Goal: Submit feedback/report problem

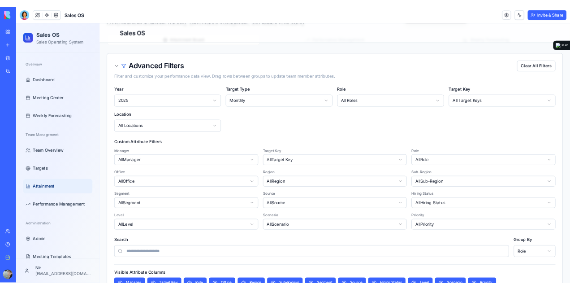
scroll to position [0, 379]
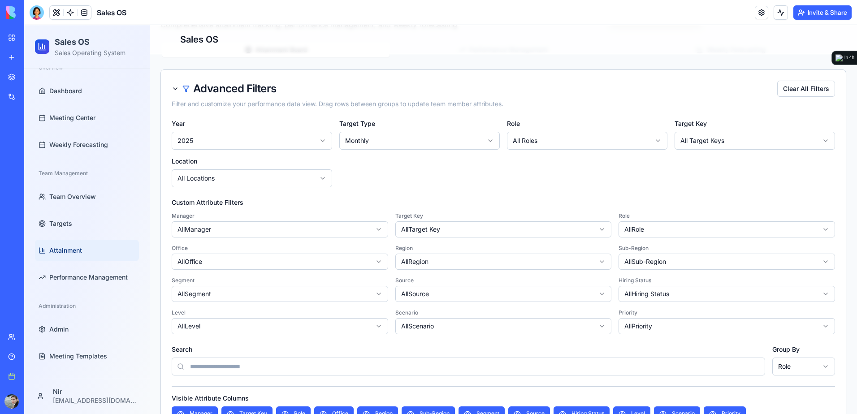
click at [473, 10] on header "Sales OS Invite & Share" at bounding box center [440, 12] width 832 height 25
click at [71, 93] on span "Dashboard" at bounding box center [65, 90] width 33 height 9
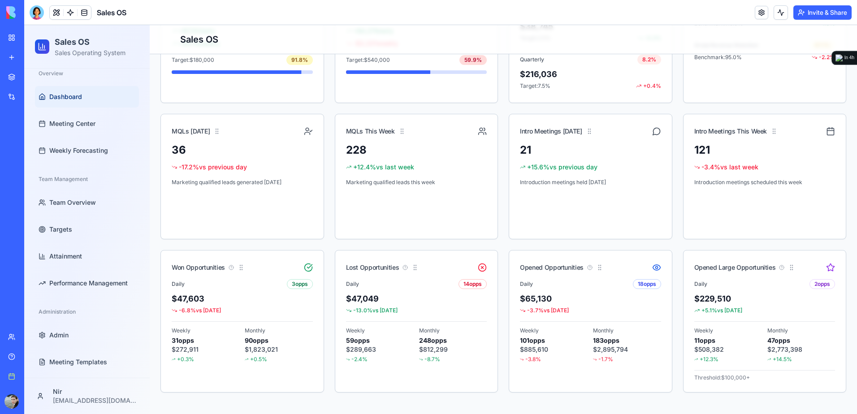
scroll to position [19, 0]
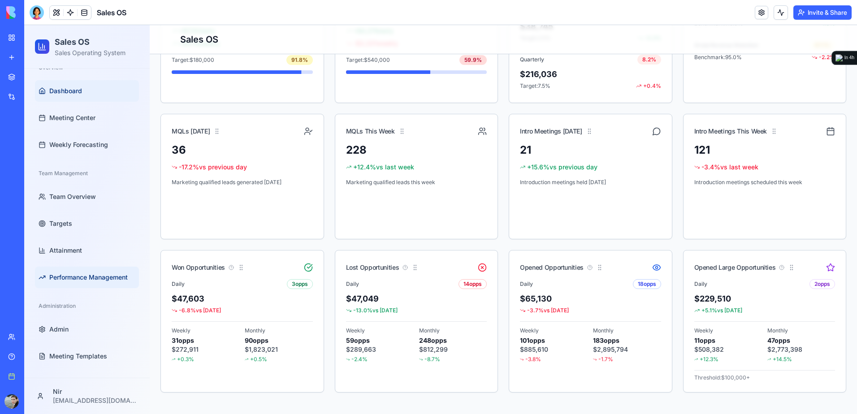
click at [86, 283] on link "Performance Management" at bounding box center [87, 278] width 104 height 22
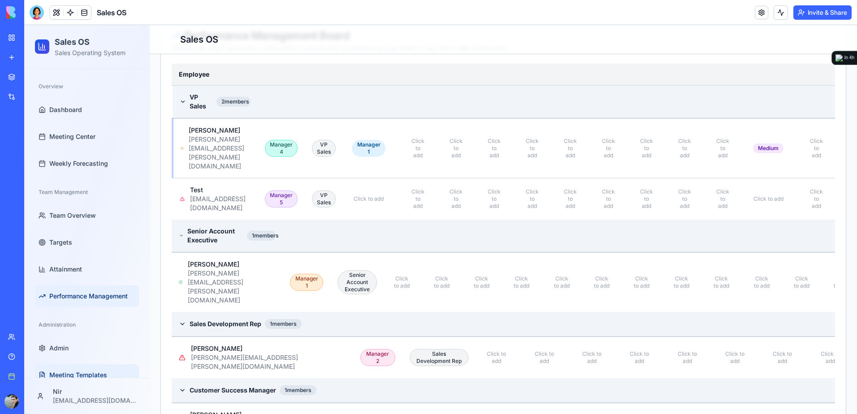
scroll to position [265, 0]
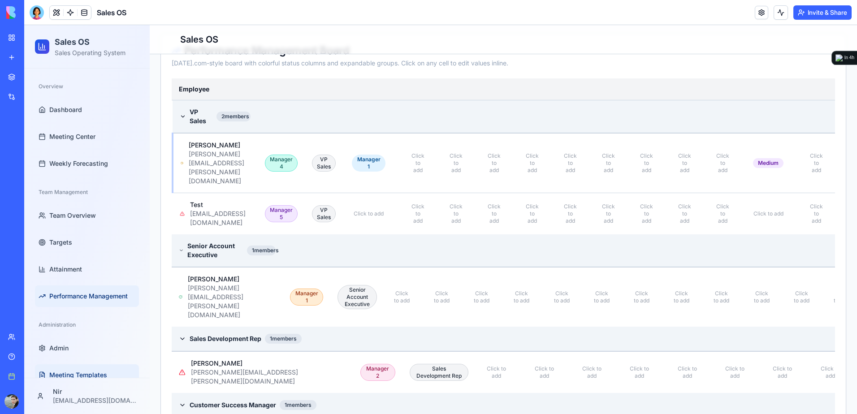
click at [93, 375] on span "Meeting Templates" at bounding box center [78, 375] width 58 height 9
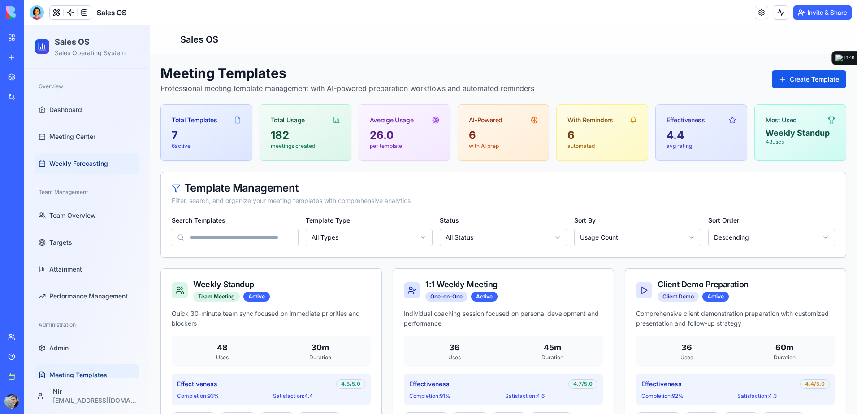
click at [76, 162] on span "Weekly Forecasting" at bounding box center [78, 163] width 59 height 9
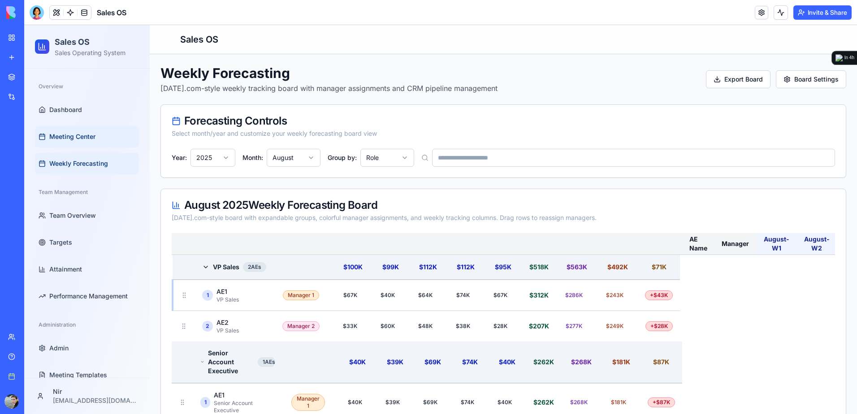
click at [84, 140] on span "Meeting Center" at bounding box center [72, 136] width 46 height 9
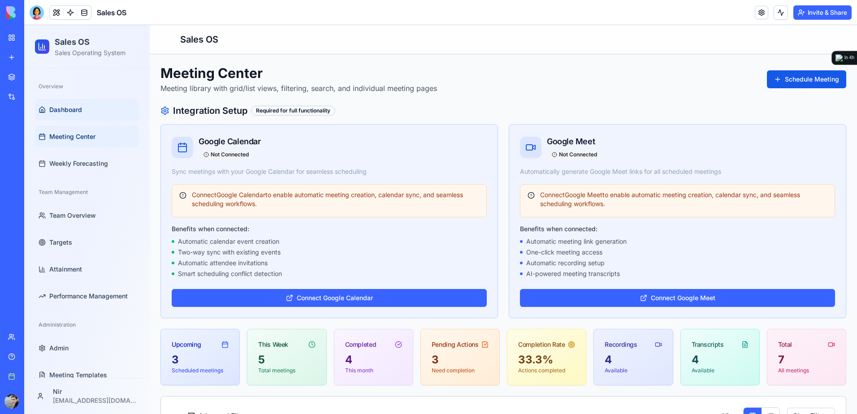
click at [82, 109] on link "Dashboard" at bounding box center [87, 110] width 104 height 22
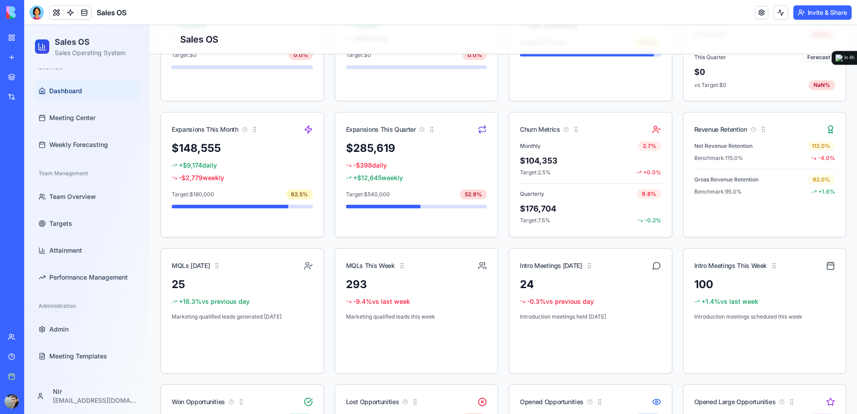
scroll to position [310, 0]
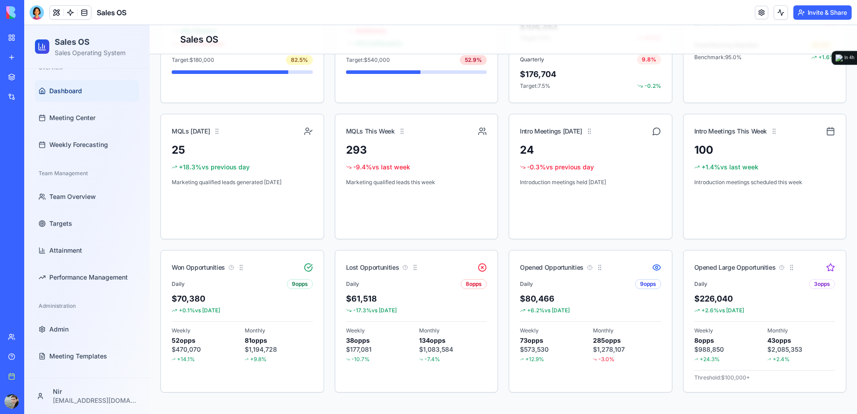
drag, startPoint x: 468, startPoint y: 22, endPoint x: 485, endPoint y: 14, distance: 18.4
click at [468, 22] on header "Sales OS Invite & Share" at bounding box center [440, 12] width 832 height 25
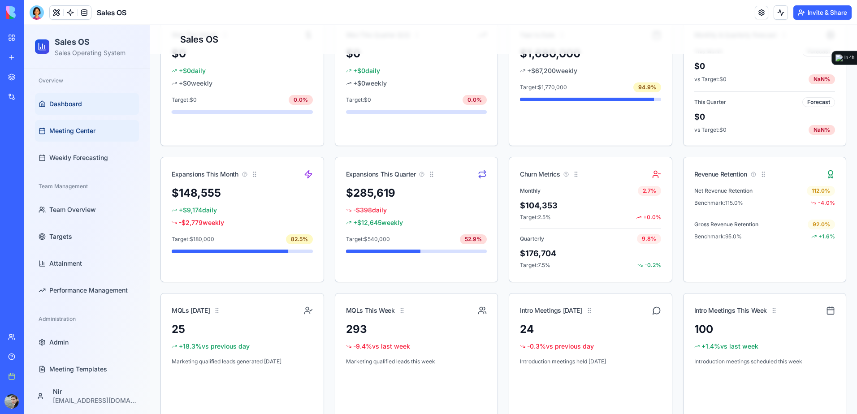
scroll to position [0, 0]
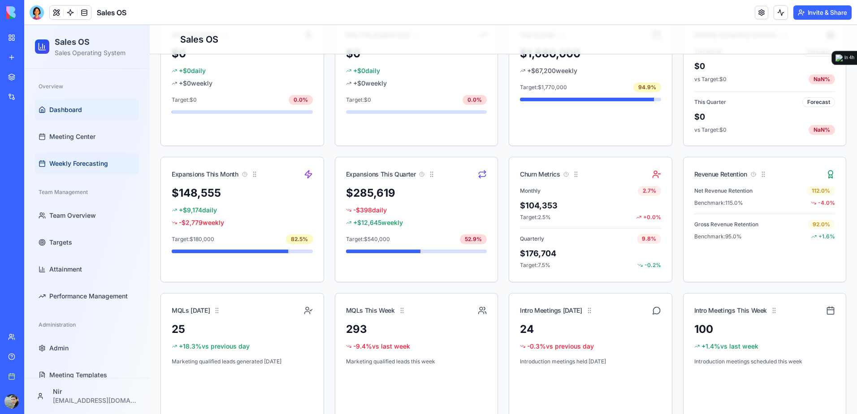
click at [105, 161] on span "Weekly Forecasting" at bounding box center [78, 163] width 59 height 9
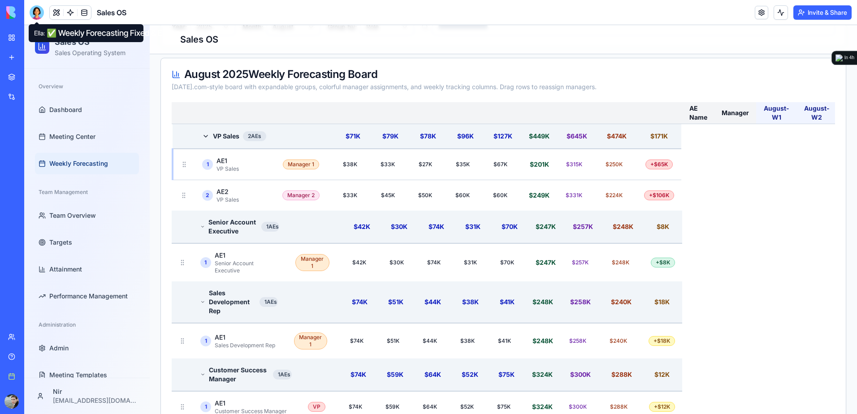
click at [37, 14] on div at bounding box center [37, 12] width 14 height 14
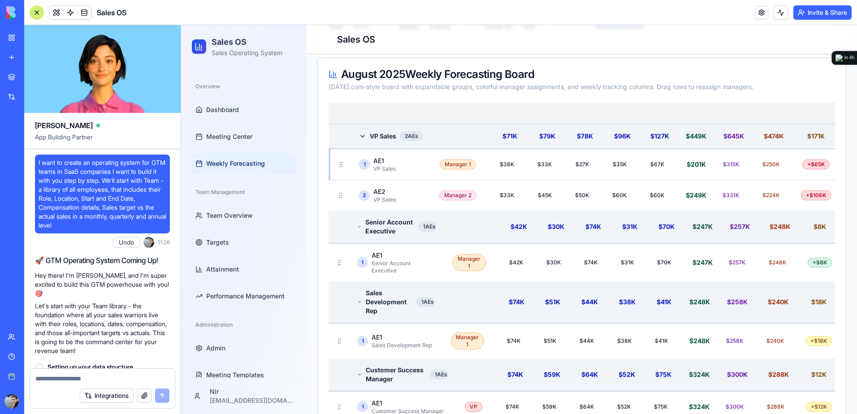
scroll to position [41801, 0]
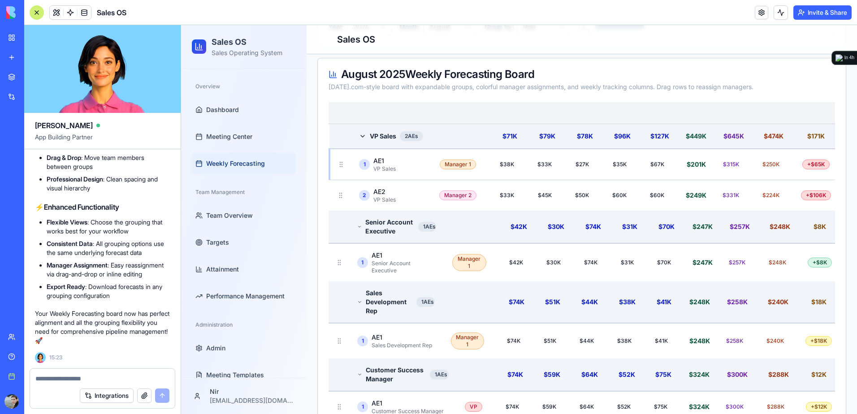
click at [118, 377] on textarea at bounding box center [102, 378] width 134 height 9
paste textarea "**********"
type textarea "**********"
drag, startPoint x: 159, startPoint y: 375, endPoint x: 22, endPoint y: 375, distance: 137.1
click at [22, 375] on div "BETA My Workspace New app Marketplace Integrations Recent Sales OS New App FitT…" at bounding box center [428, 207] width 857 height 414
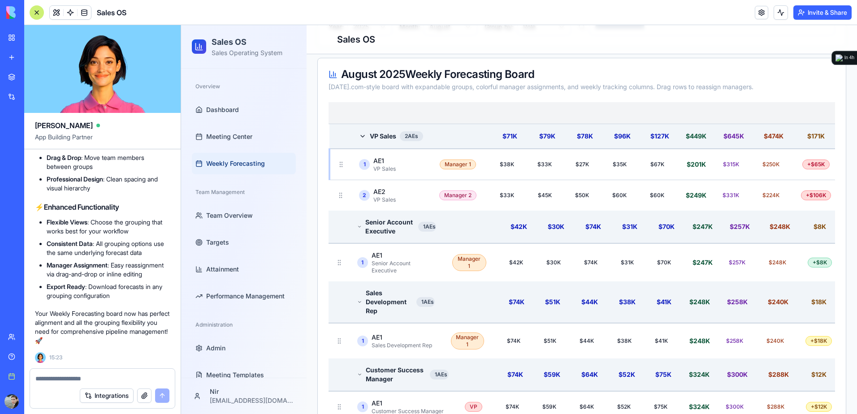
click at [92, 375] on textarea at bounding box center [102, 378] width 134 height 9
paste textarea "*"
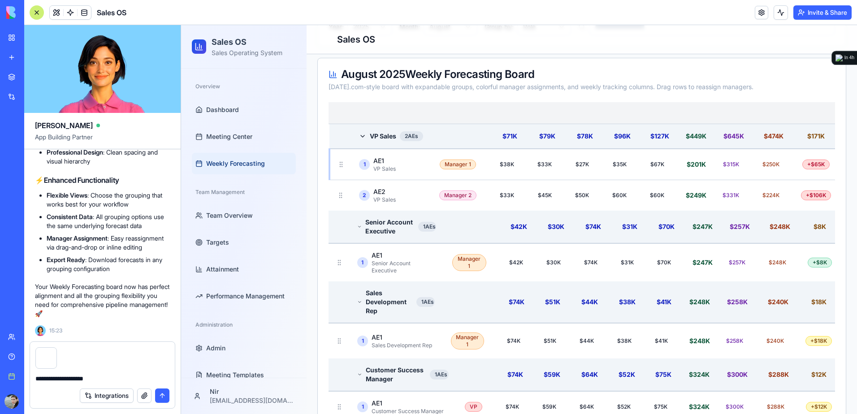
type textarea "**********"
click at [164, 394] on button "submit" at bounding box center [162, 395] width 14 height 14
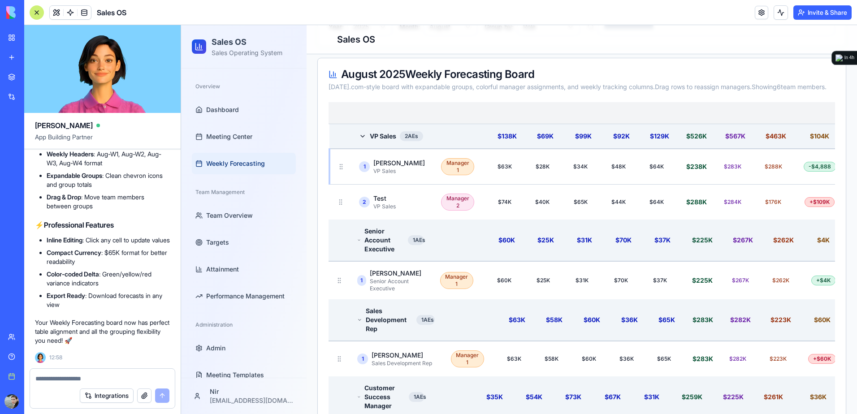
scroll to position [42484, 0]
click at [9, 38] on link "My Workspace" at bounding box center [21, 38] width 36 height 18
